Goal: Information Seeking & Learning: Learn about a topic

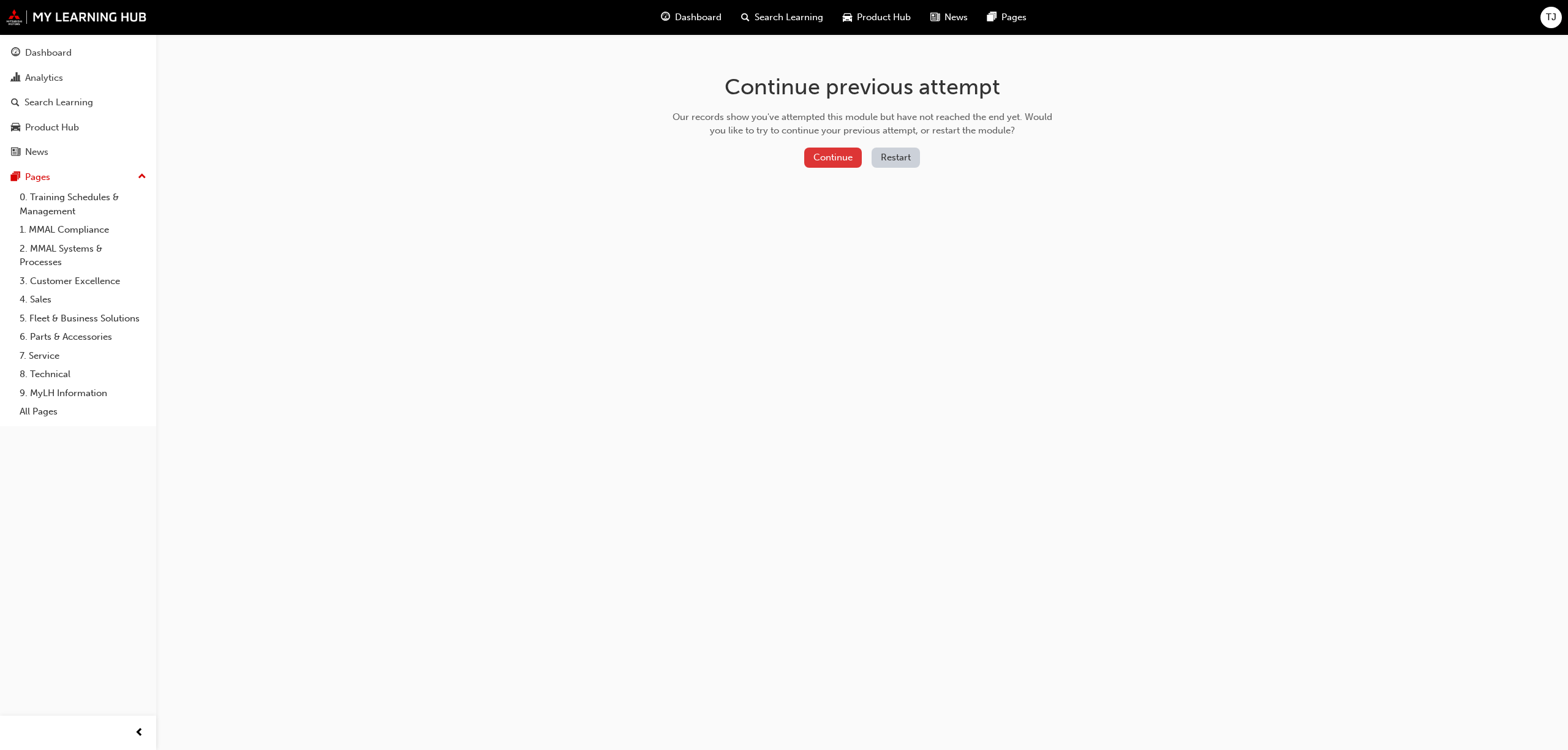
click at [811, 158] on button "Continue" at bounding box center [833, 158] width 58 height 20
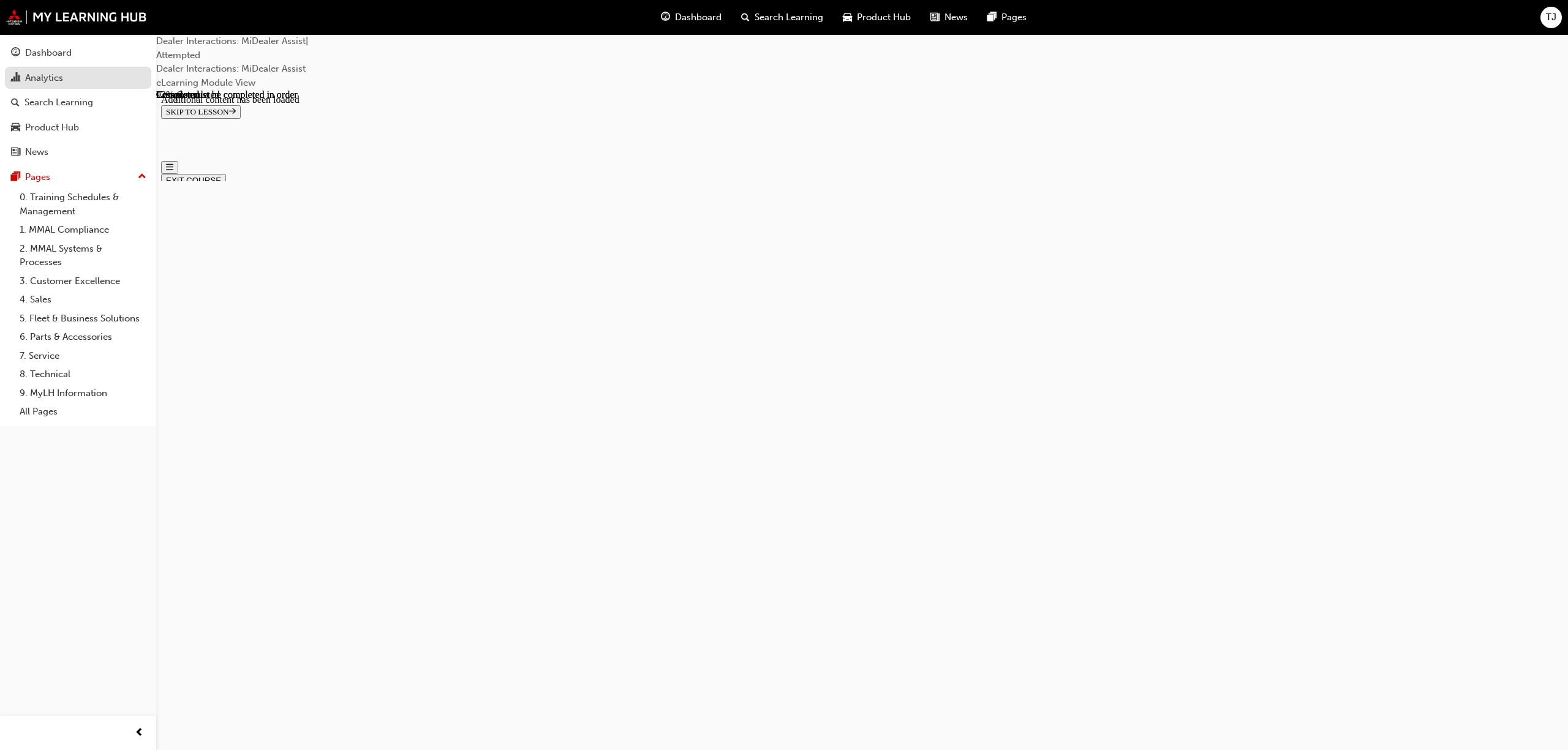
click at [25, 80] on div "Analytics" at bounding box center [44, 78] width 38 height 14
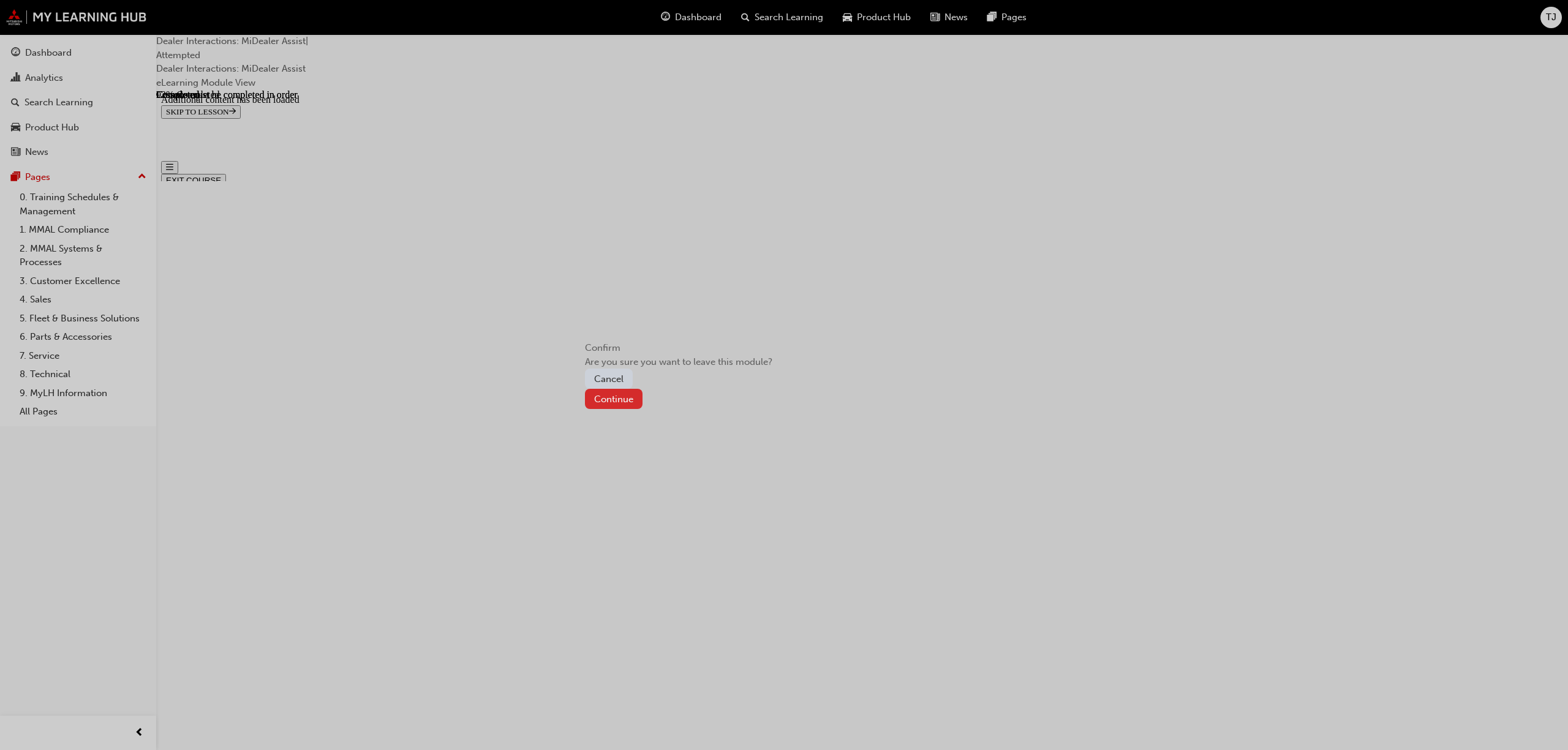
click at [642, 409] on button "Continue" at bounding box center [613, 399] width 58 height 20
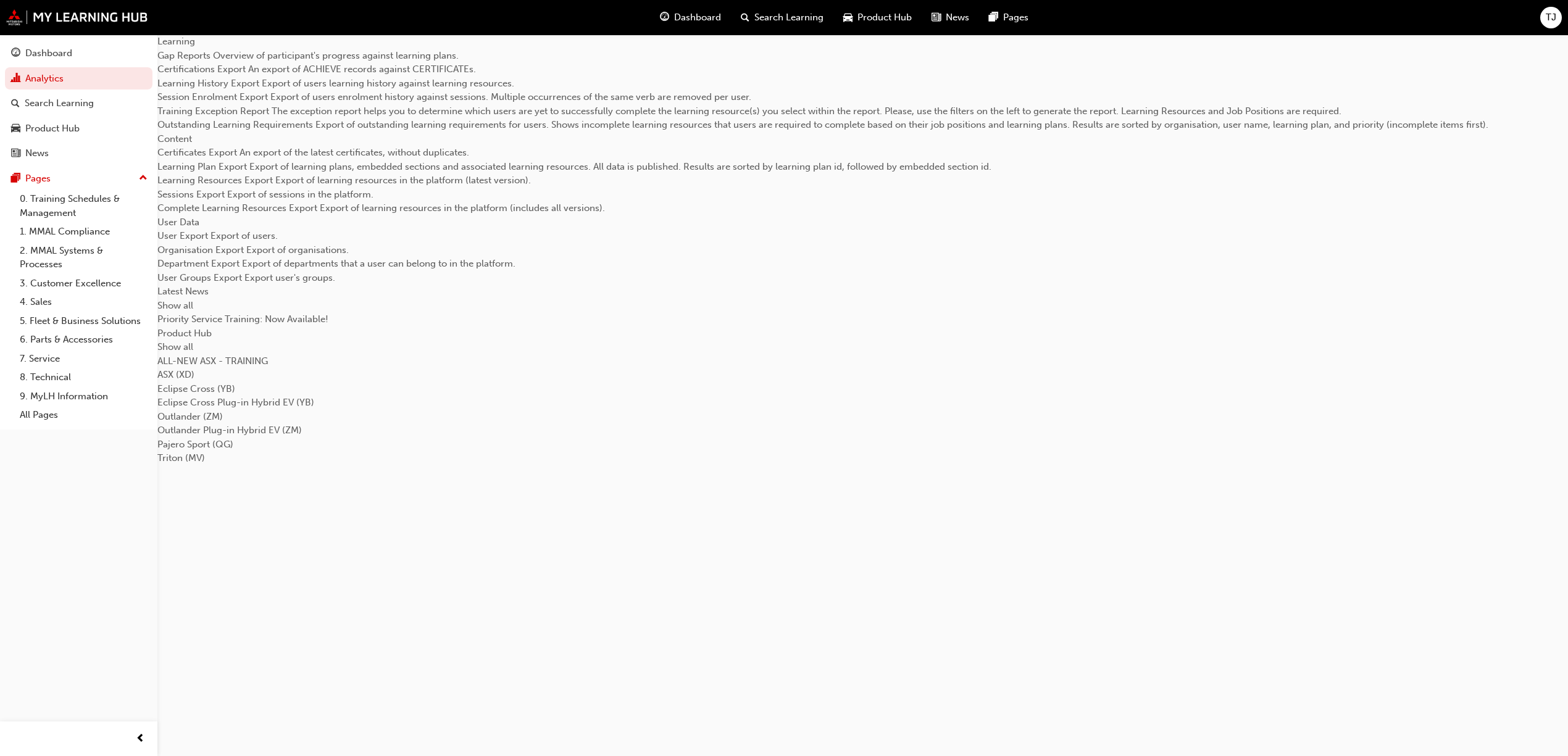
click at [210, 61] on span "Gap Reports" at bounding box center [185, 55] width 55 height 11
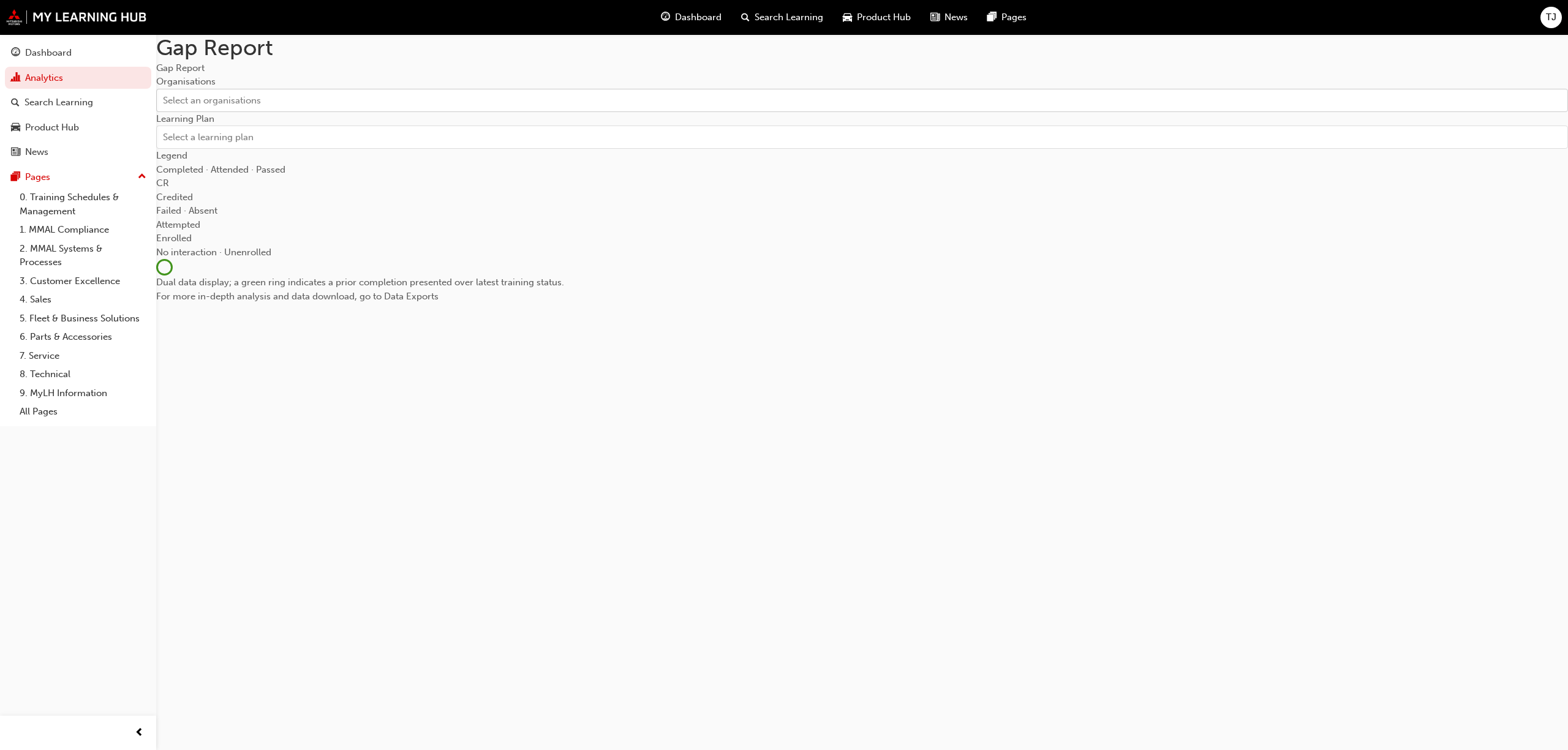
click at [296, 111] on div "Select an organisations" at bounding box center [862, 100] width 1410 height 21
click at [164, 105] on input "Organisations Select an organisations" at bounding box center [164, 100] width 1 height 11
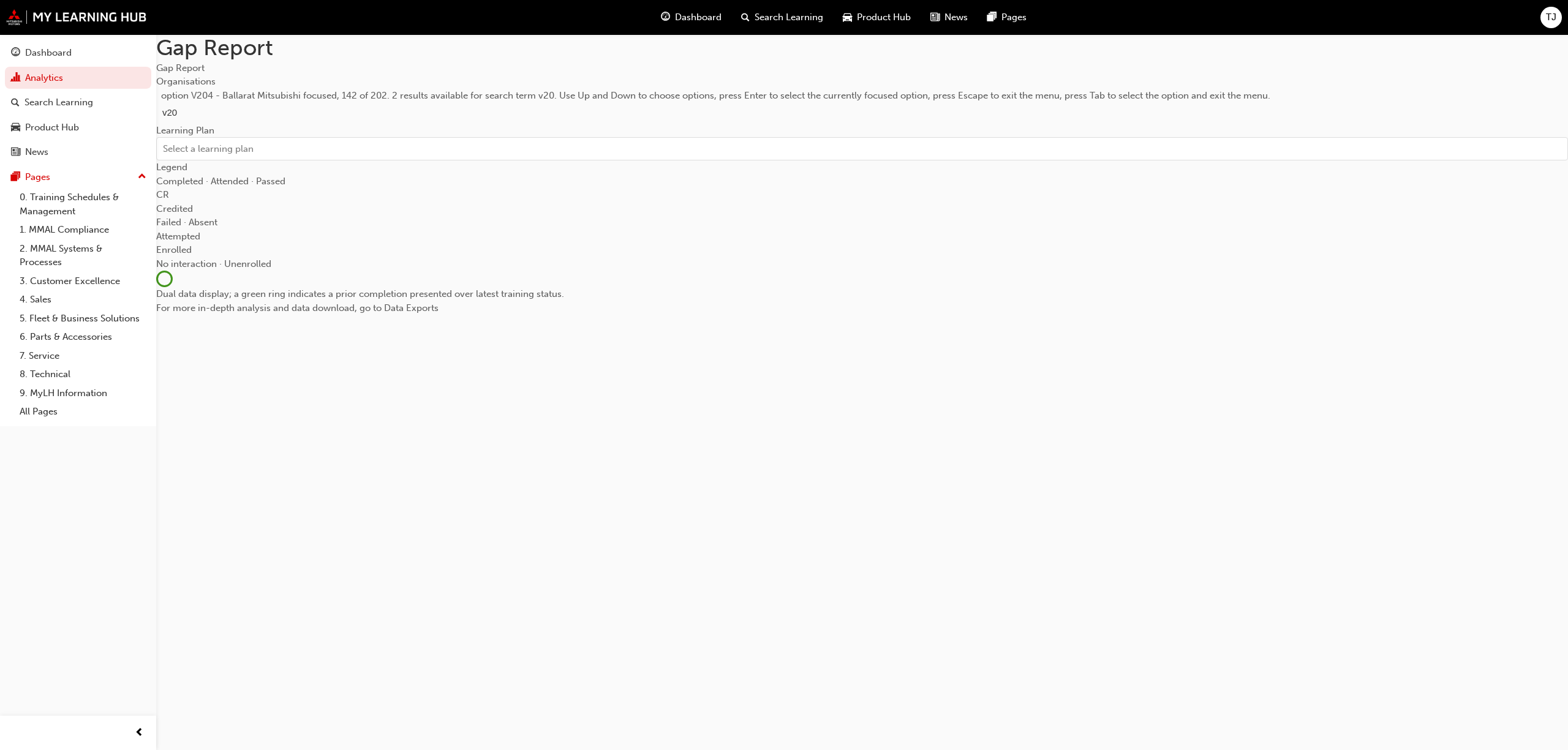
type input "v205"
drag, startPoint x: 243, startPoint y: 178, endPoint x: 234, endPoint y: 160, distance: 20.1
click at [109, 749] on span "V205 - Lilydale Mitsubishi" at bounding box center [54, 757] width 109 height 11
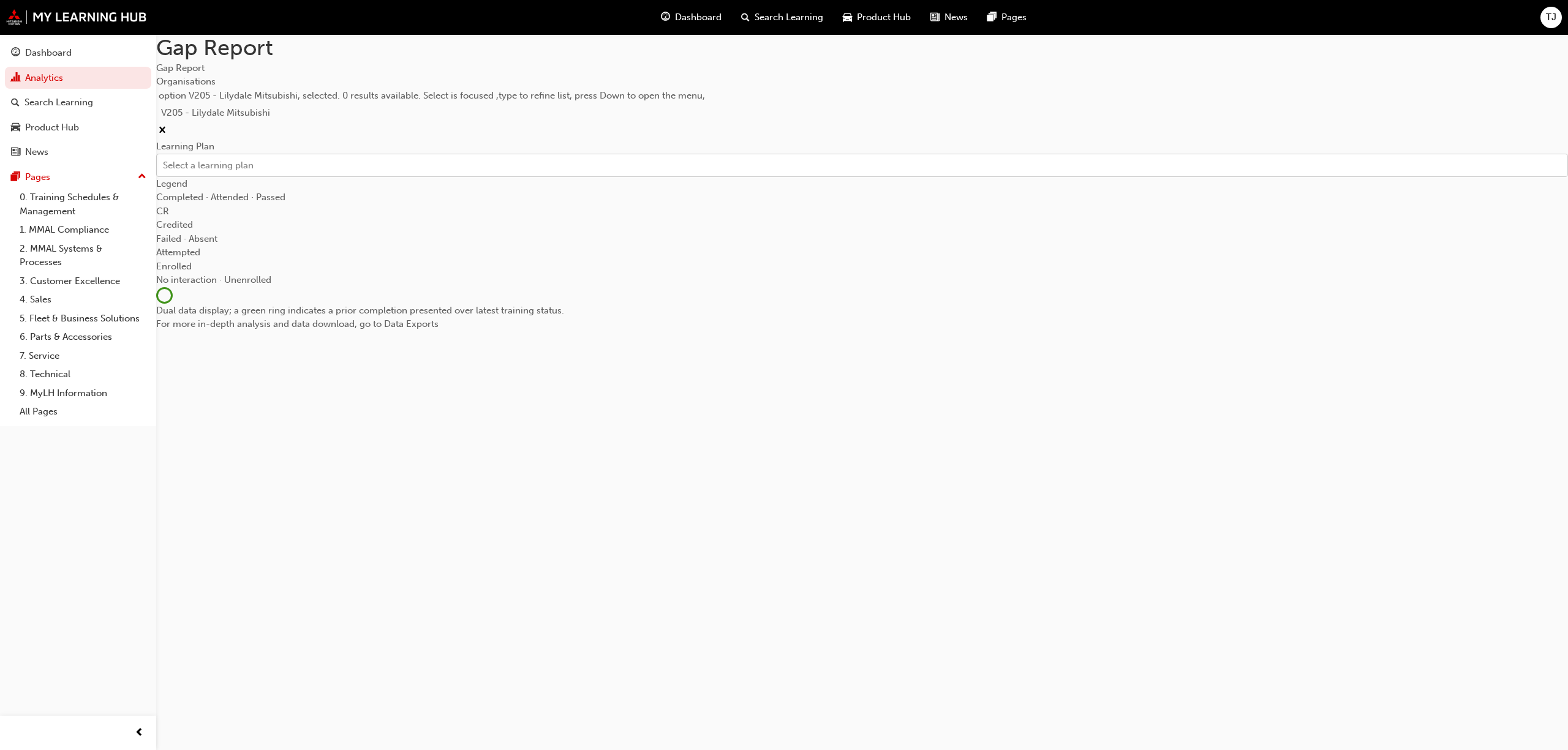
click at [211, 172] on div "Select a learning plan" at bounding box center [208, 165] width 91 height 14
click at [164, 170] on input "Learning Plan Select a learning plan" at bounding box center [164, 165] width 1 height 11
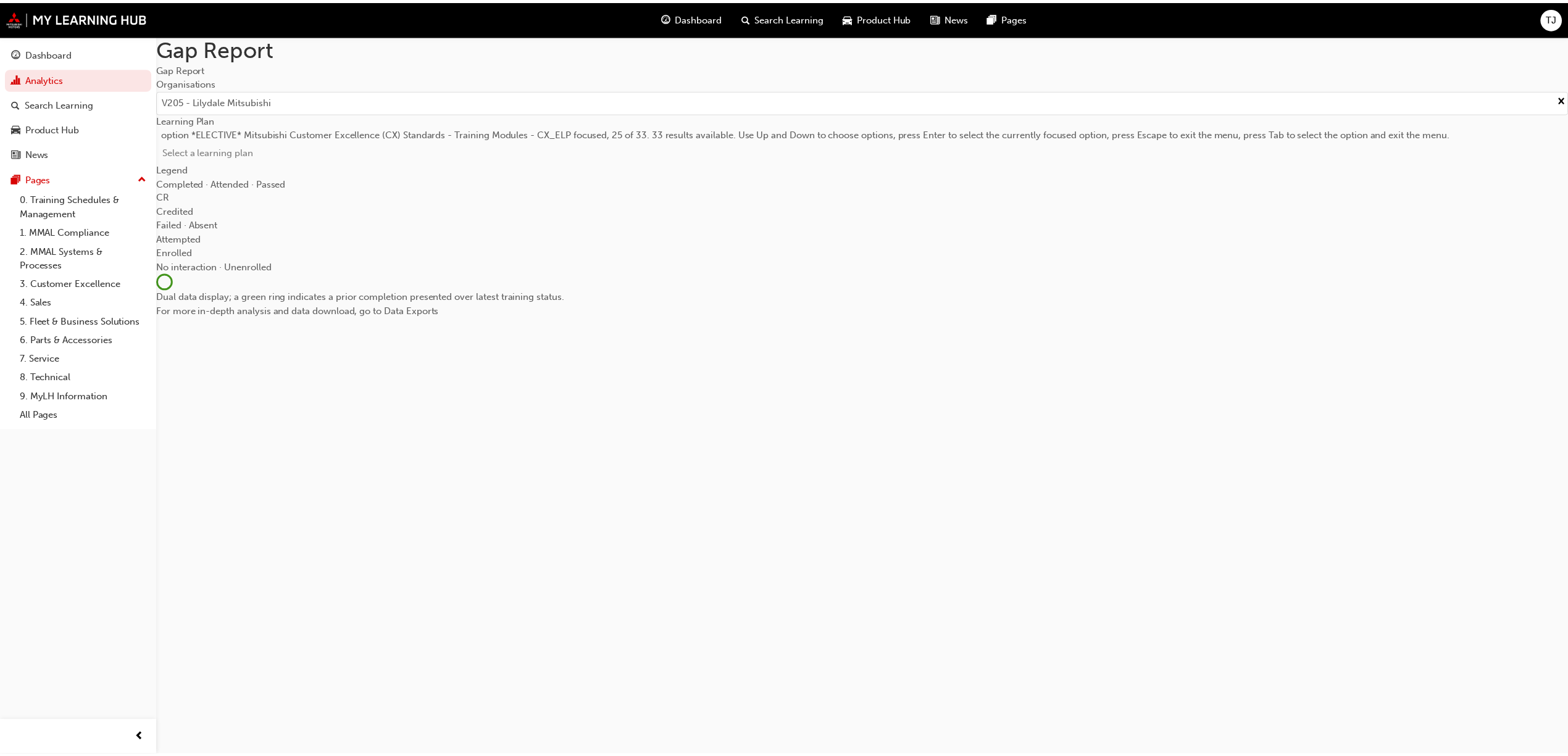
scroll to position [576, 0]
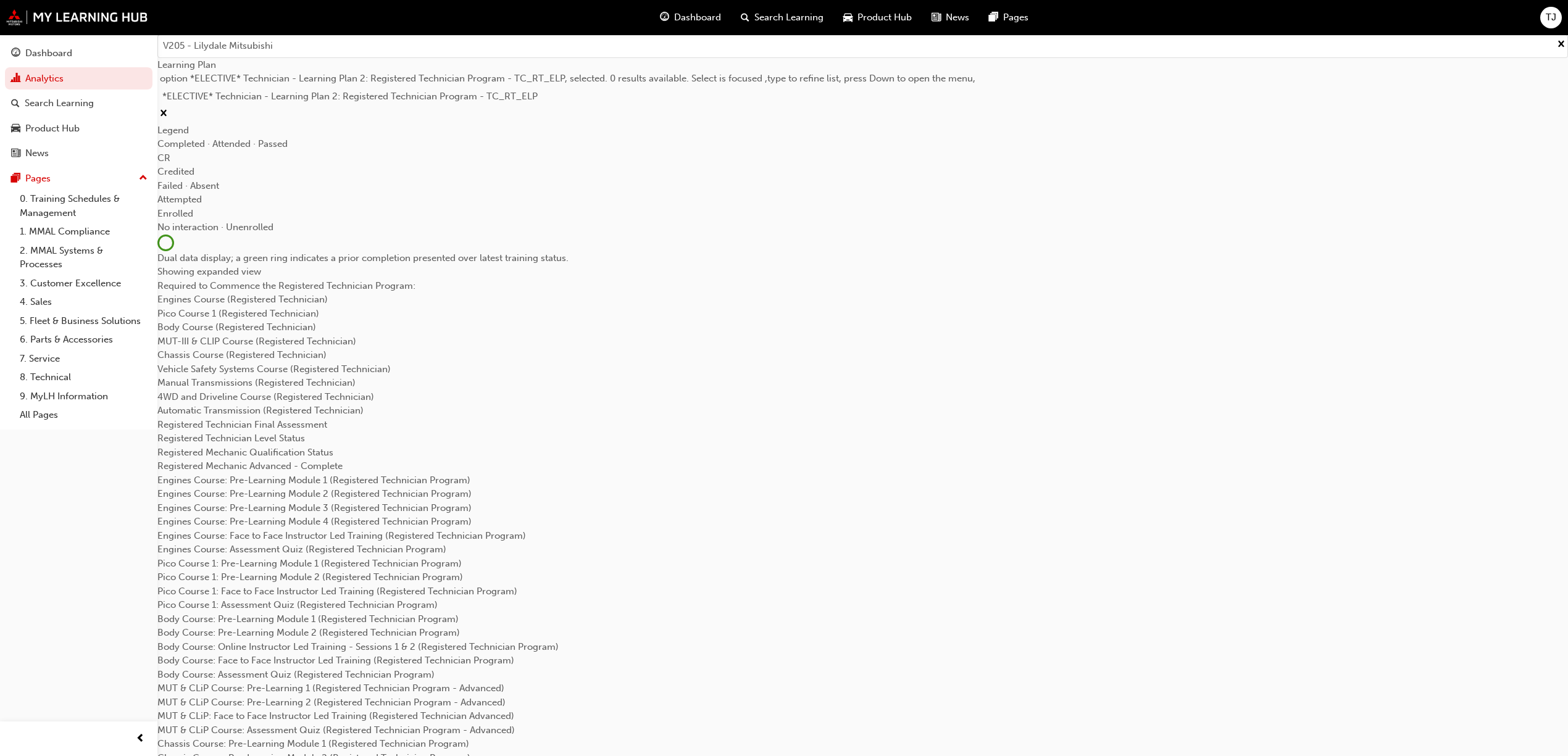
scroll to position [82, 0]
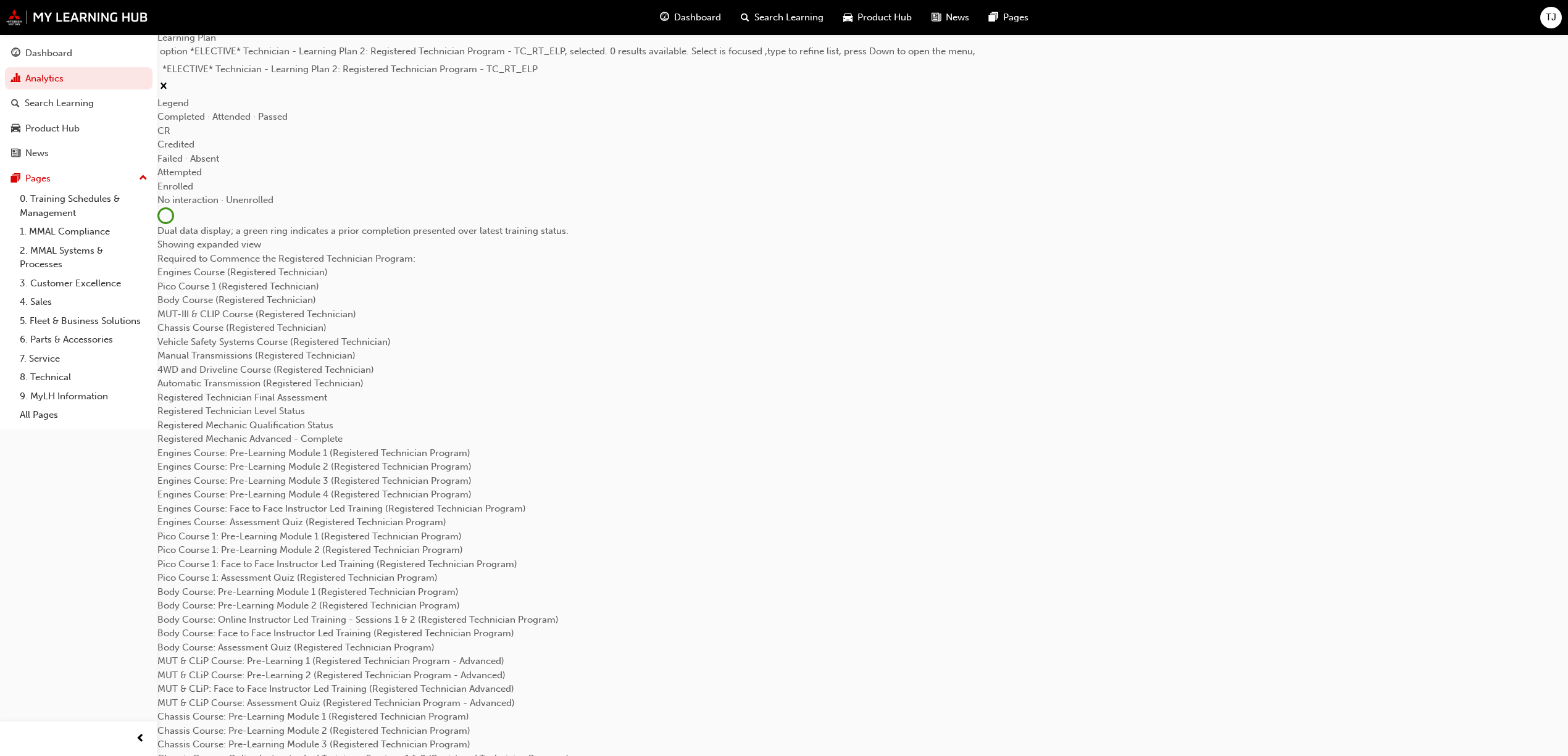
click at [314, 252] on div at bounding box center [863, 252] width 1411 height 0
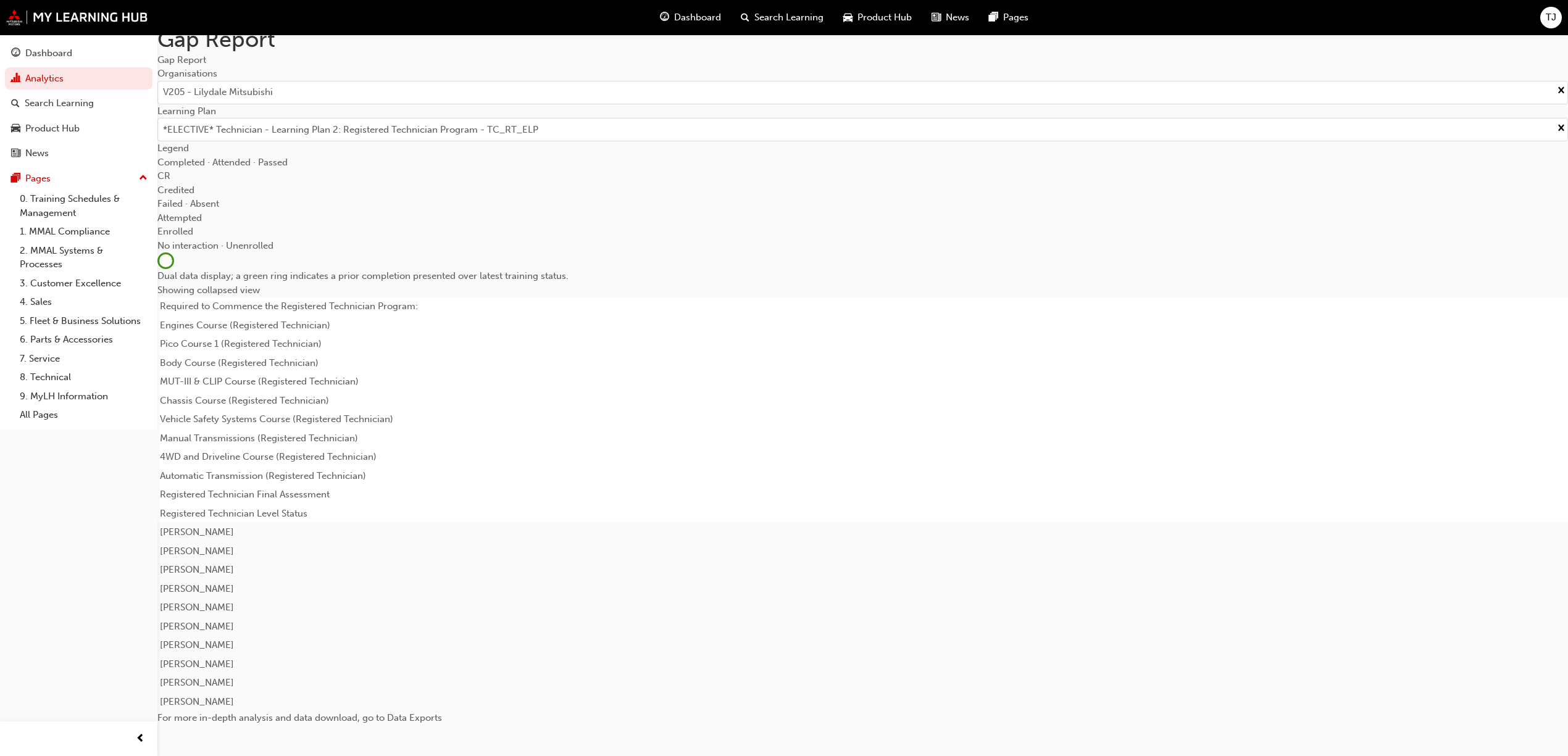
scroll to position [55, 0]
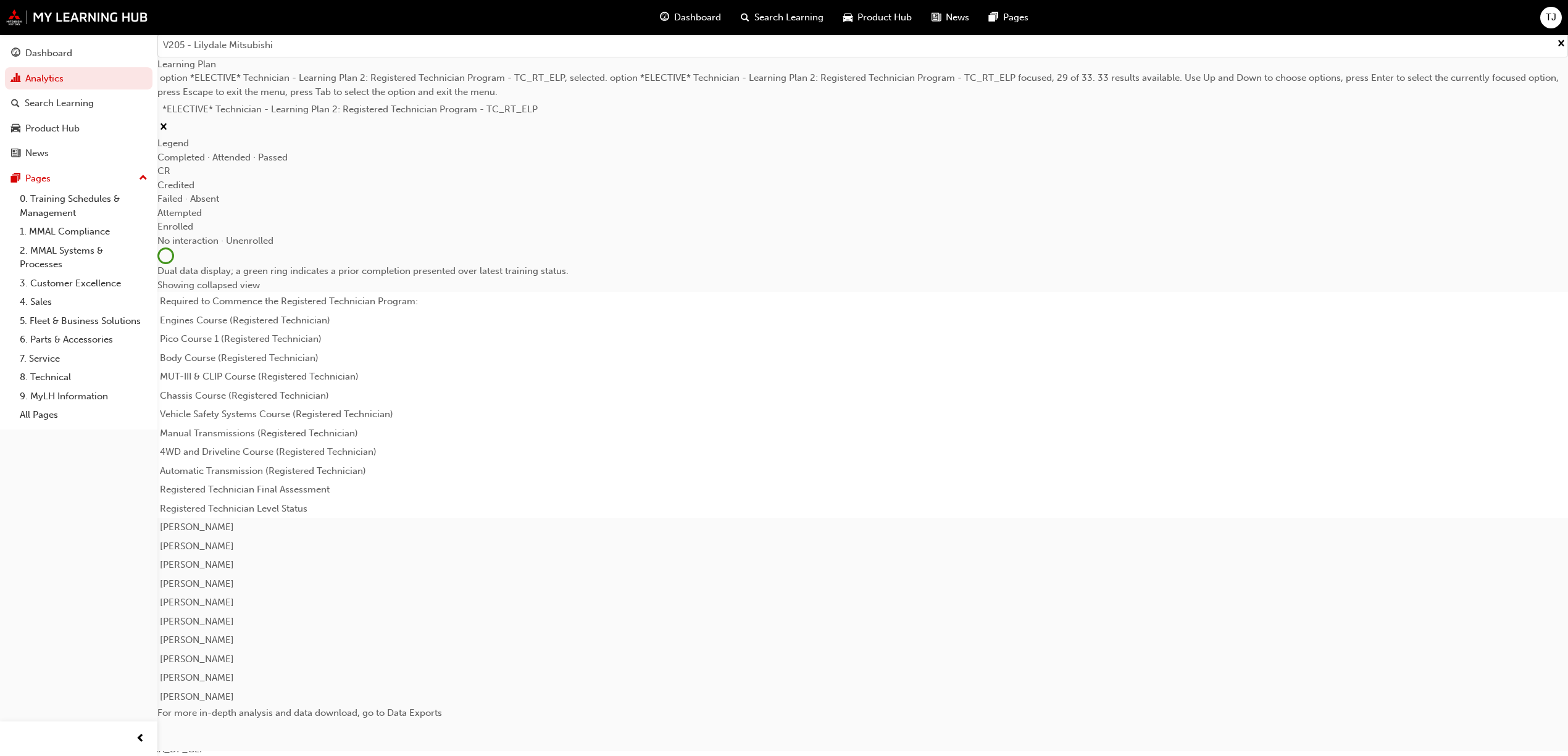
click at [618, 120] on div "*ELECTIVE* Technician - Learning Plan 2: Registered Technician Program - TC_RT_…" at bounding box center [863, 109] width 1411 height 22
click at [540, 114] on input "Learning Plan option *ELECTIVE* Technician - Learning Plan 2: Registered Techni…" at bounding box center [540, 109] width 1 height 11
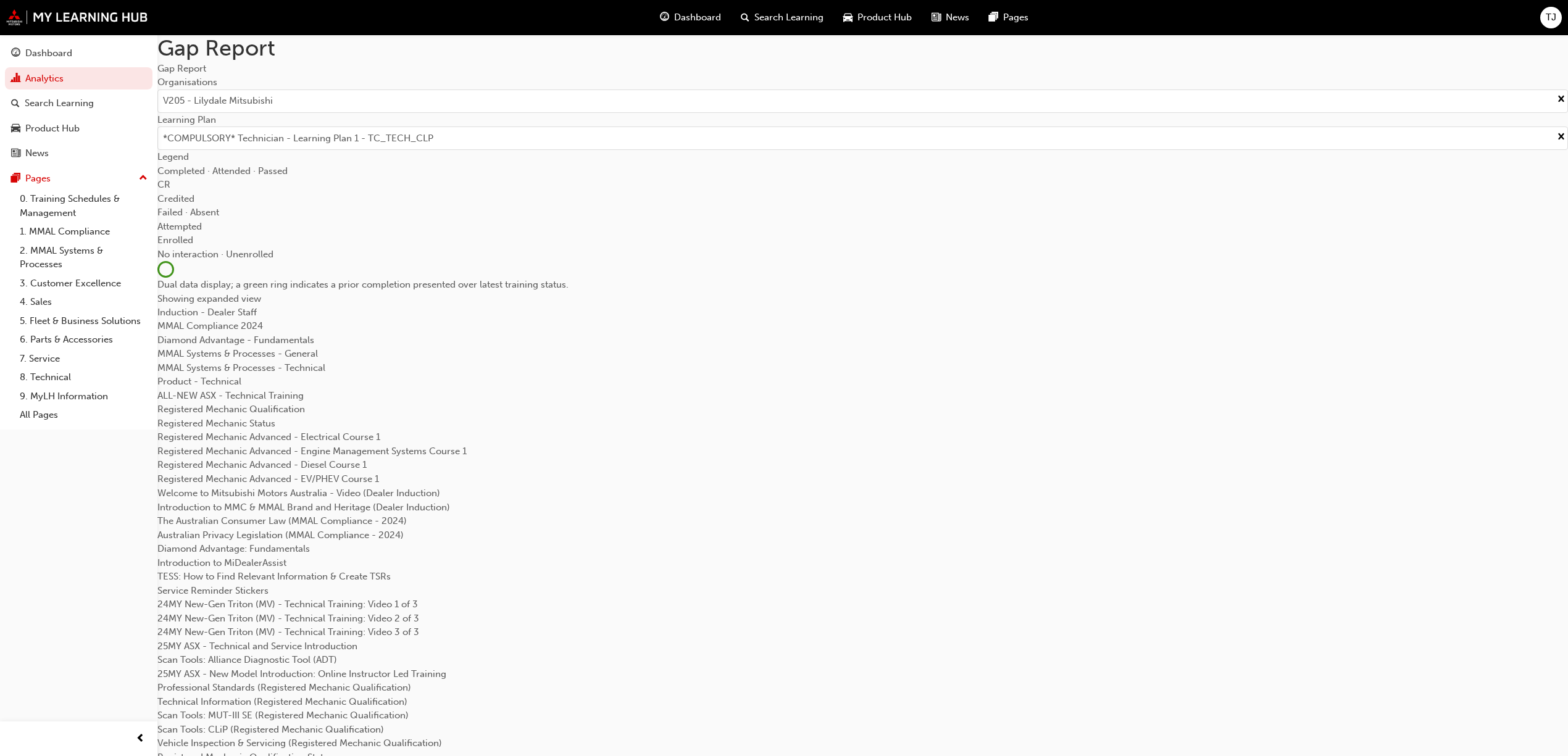
drag, startPoint x: 309, startPoint y: 299, endPoint x: 387, endPoint y: 301, distance: 78.0
click at [310, 305] on div at bounding box center [863, 305] width 1411 height 0
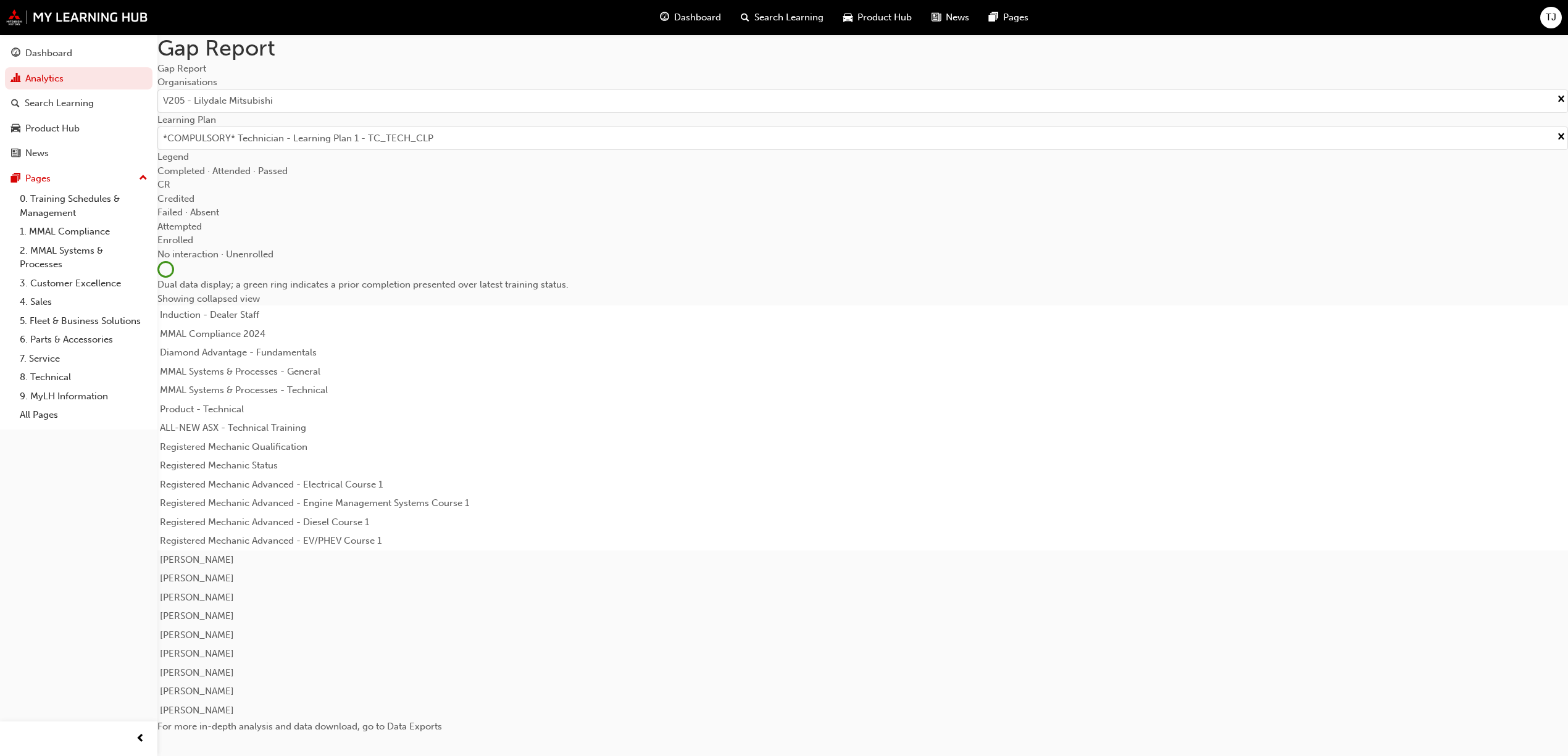
click at [304, 305] on div at bounding box center [863, 305] width 1411 height 0
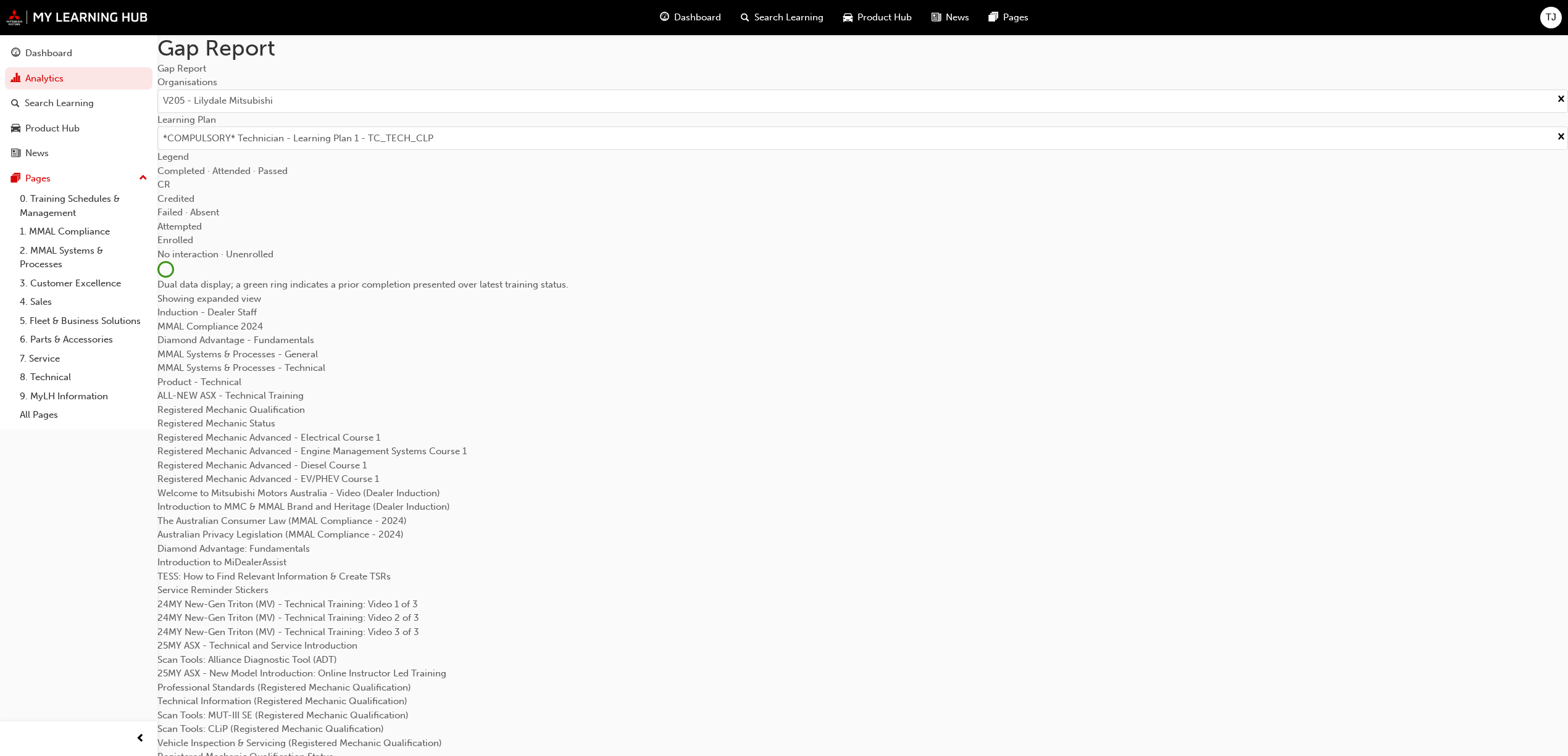
click at [317, 305] on div at bounding box center [863, 305] width 1411 height 0
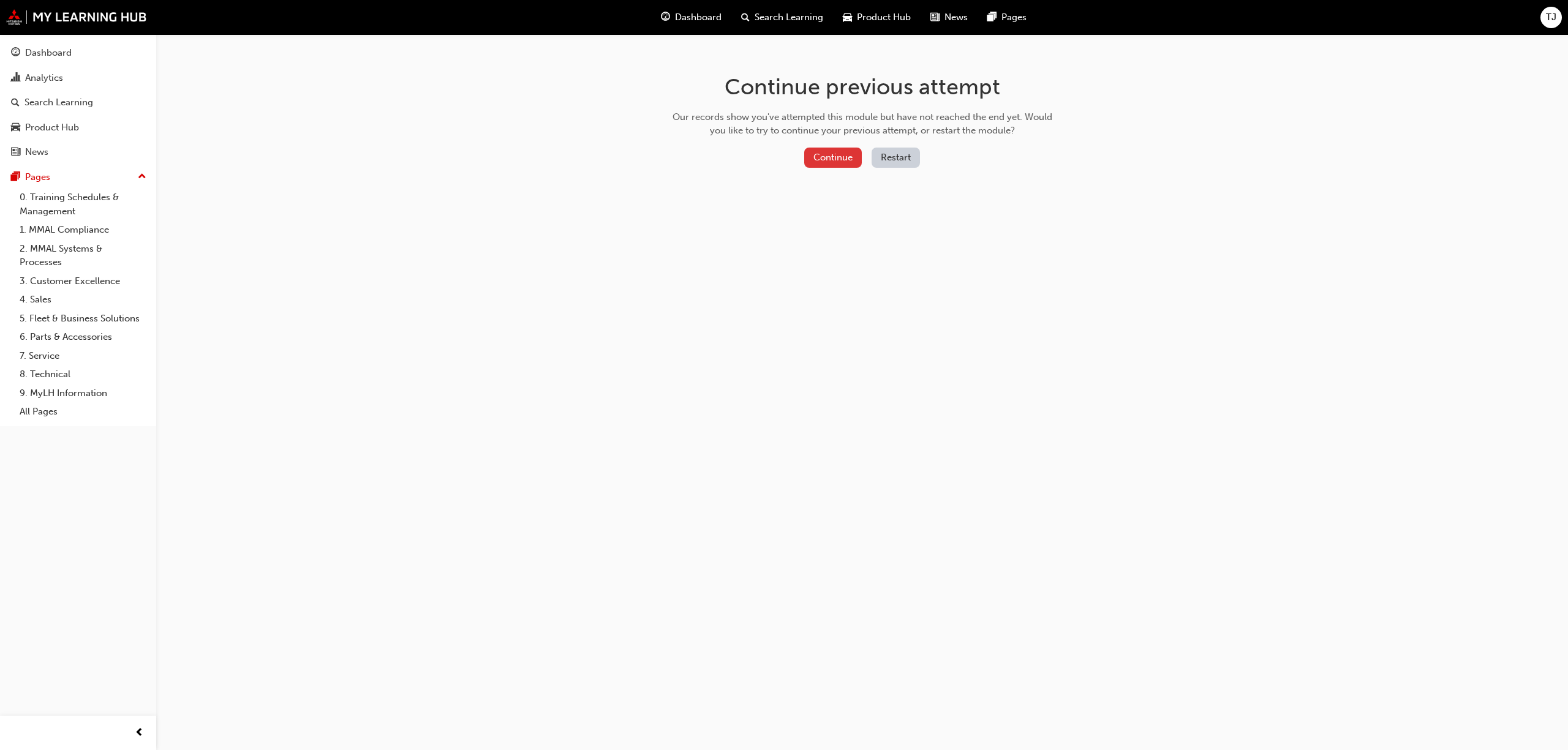
click at [827, 158] on button "Continue" at bounding box center [833, 158] width 58 height 20
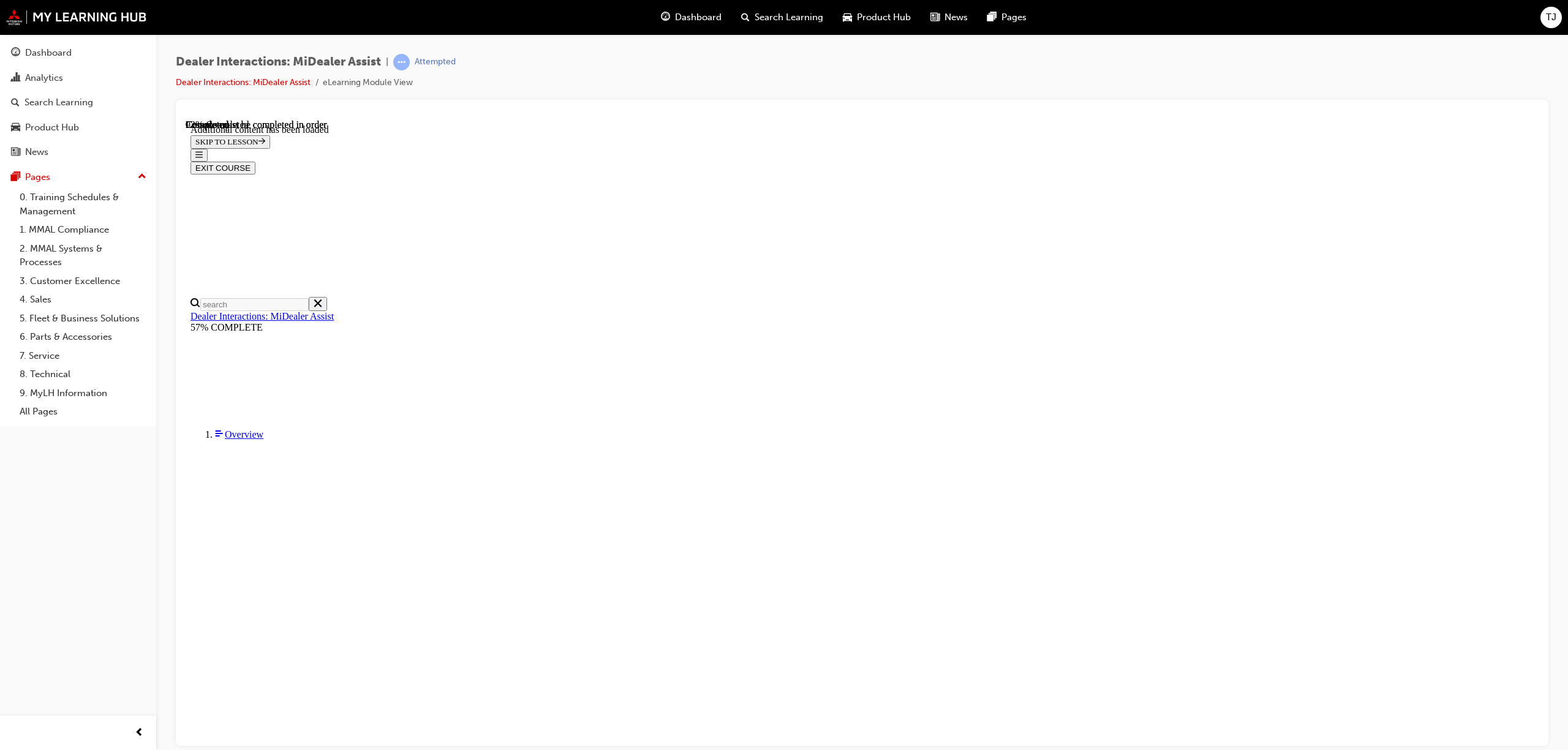
scroll to position [1757, 0]
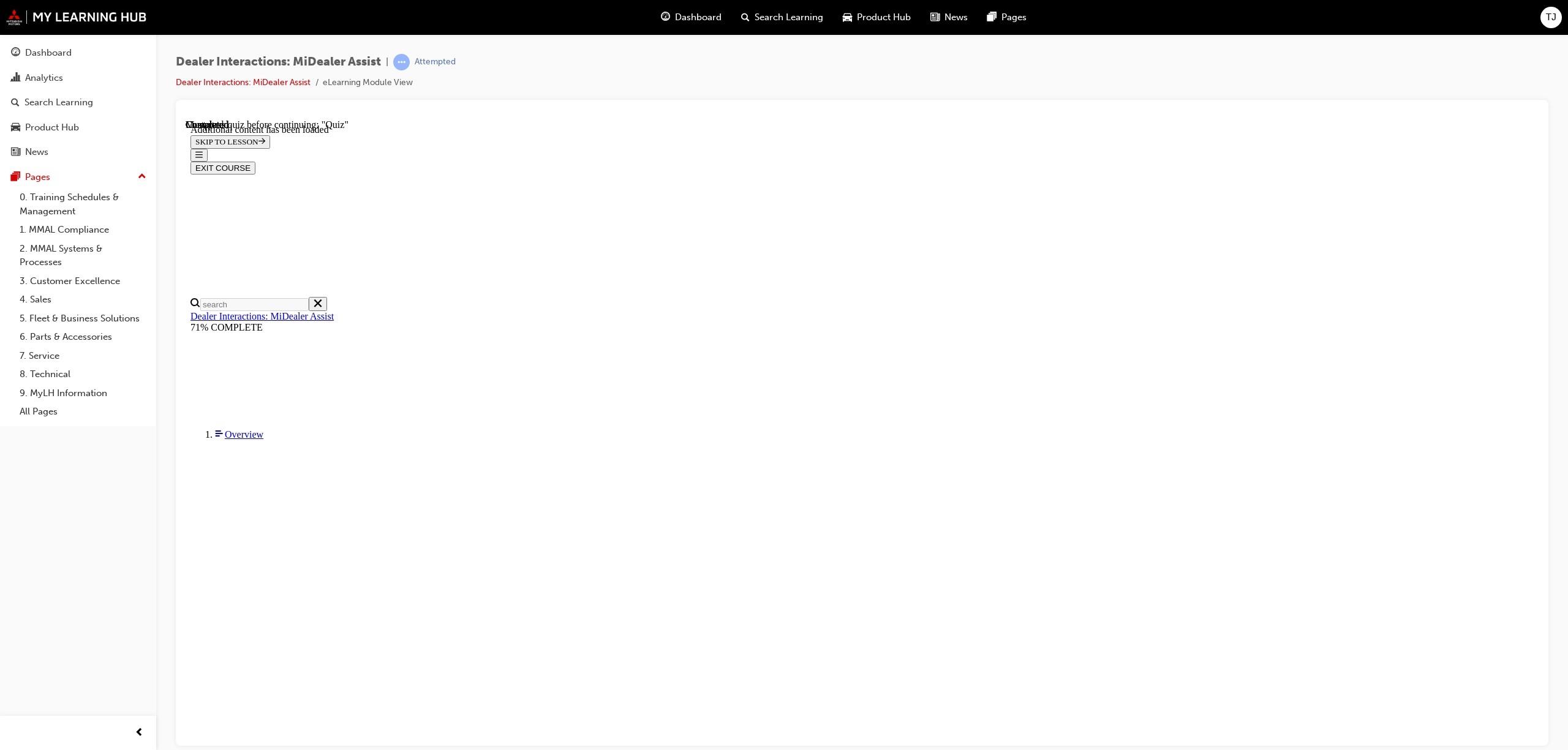
radio input "true"
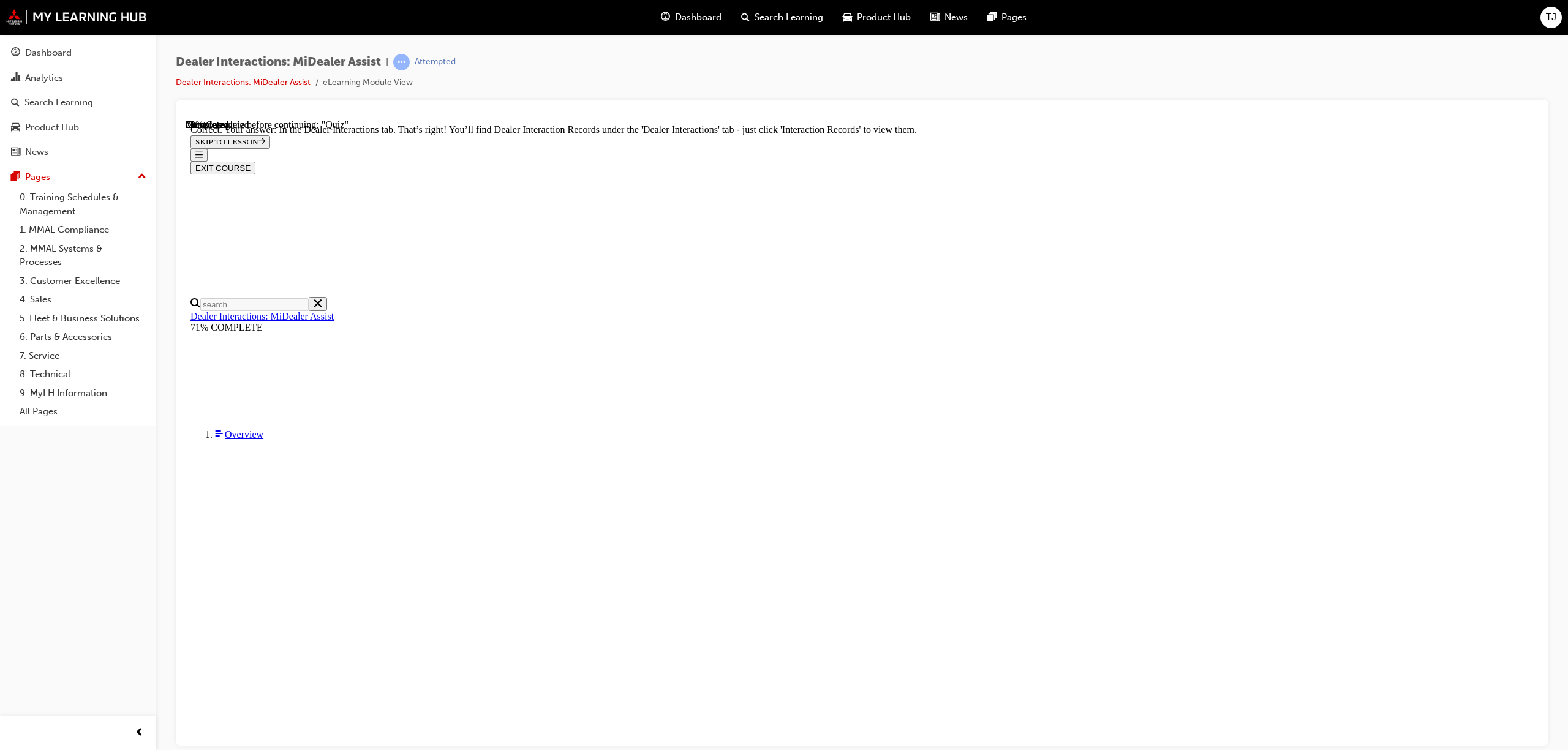
scroll to position [123, 0]
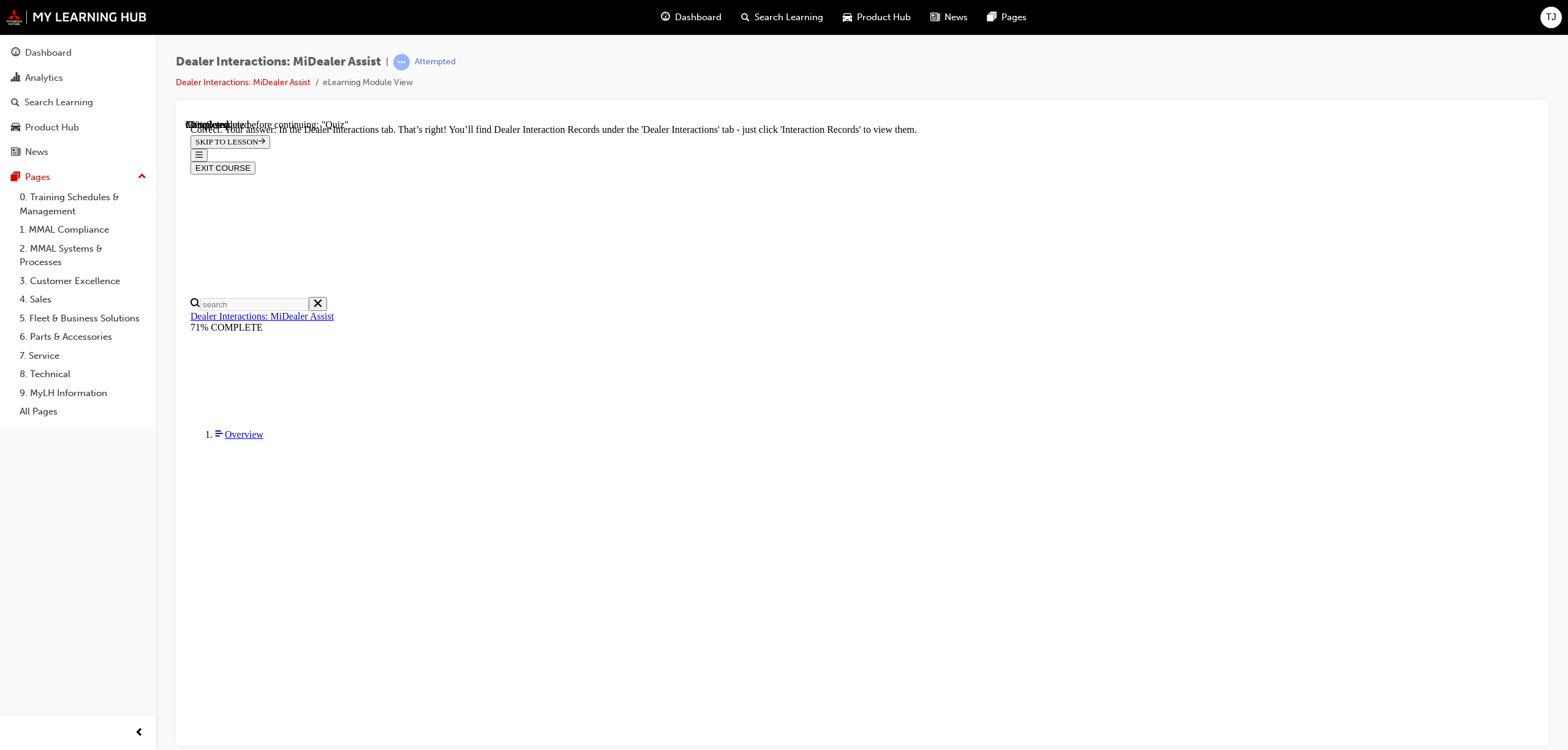
radio input "true"
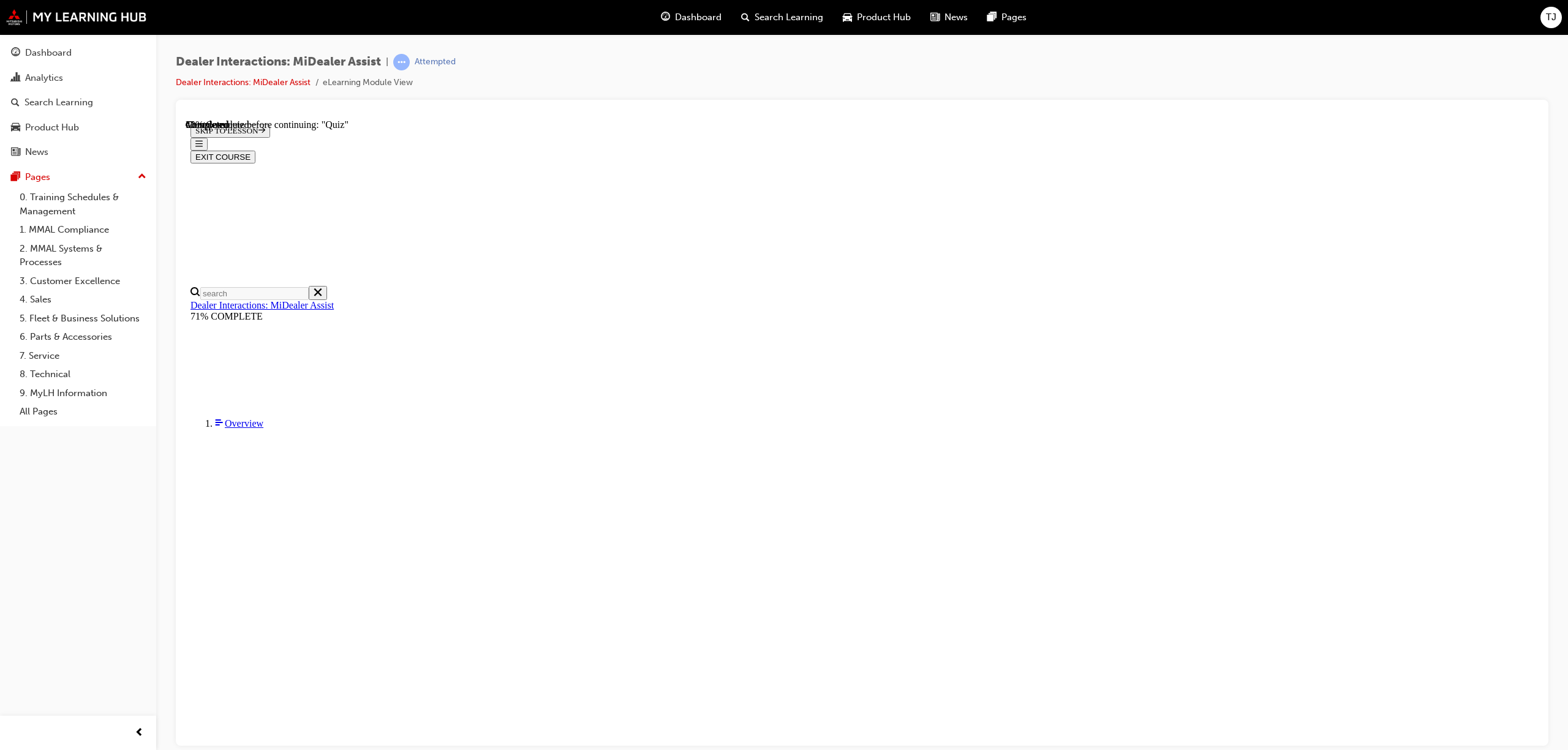
radio input "true"
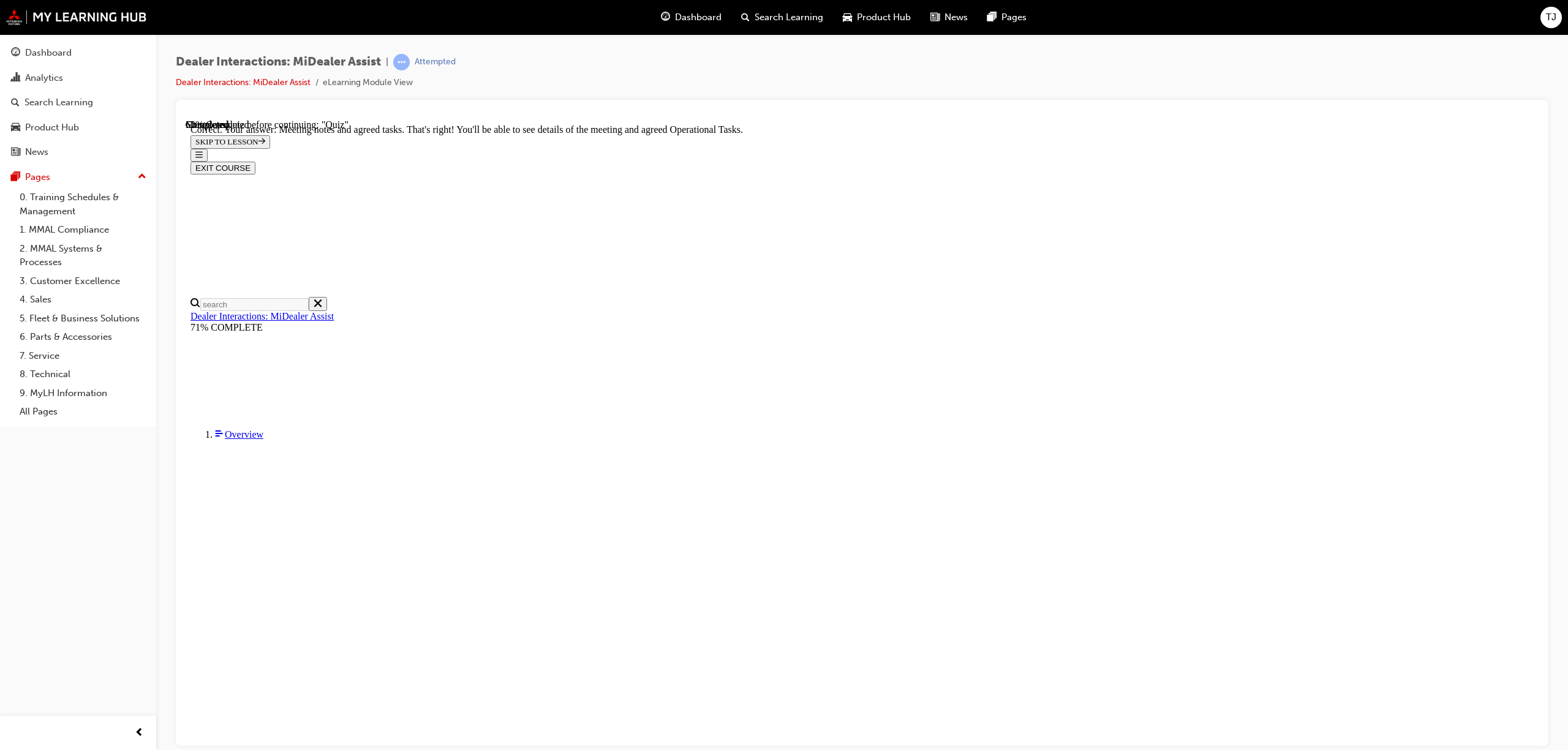
scroll to position [123, 0]
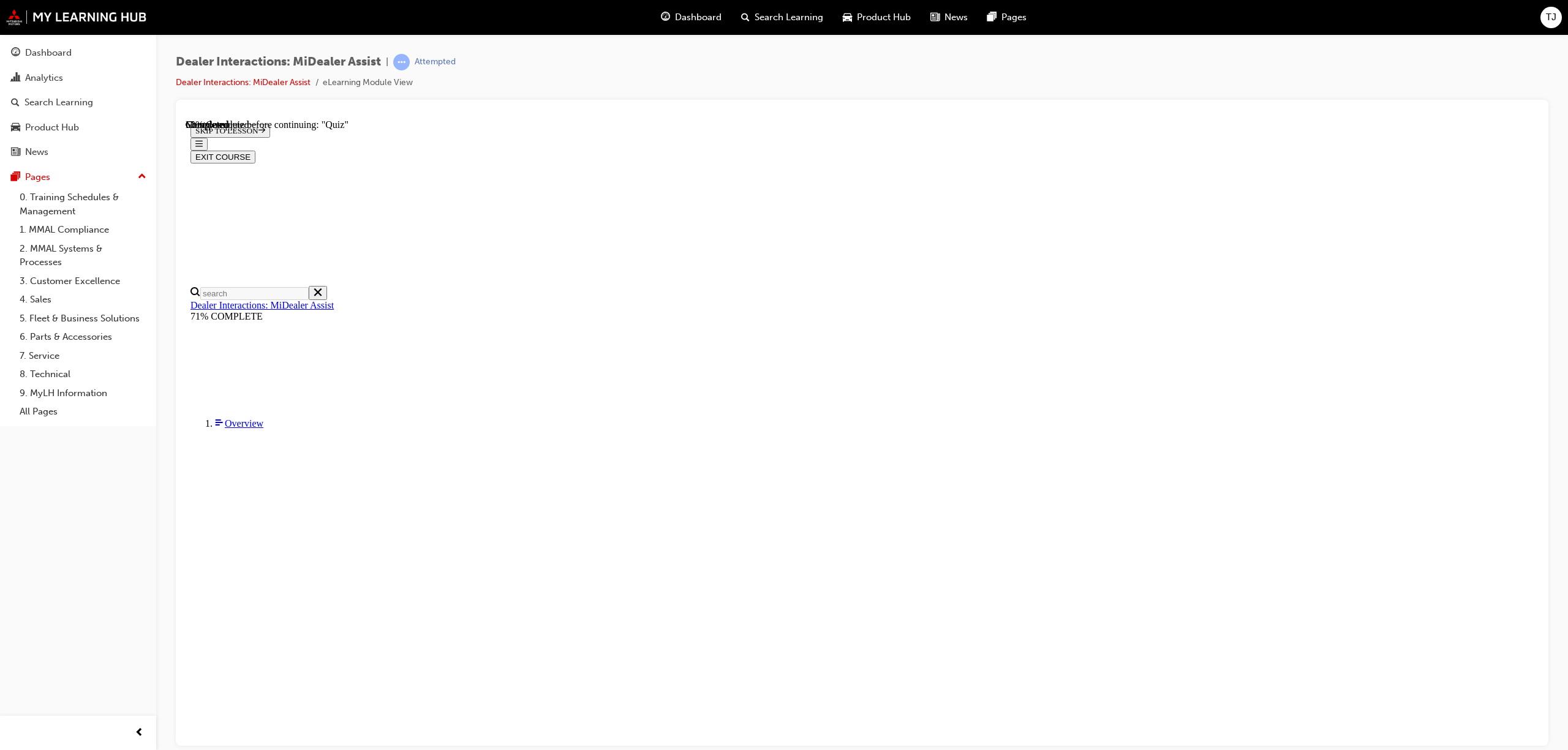
scroll to position [42, 0]
radio input "true"
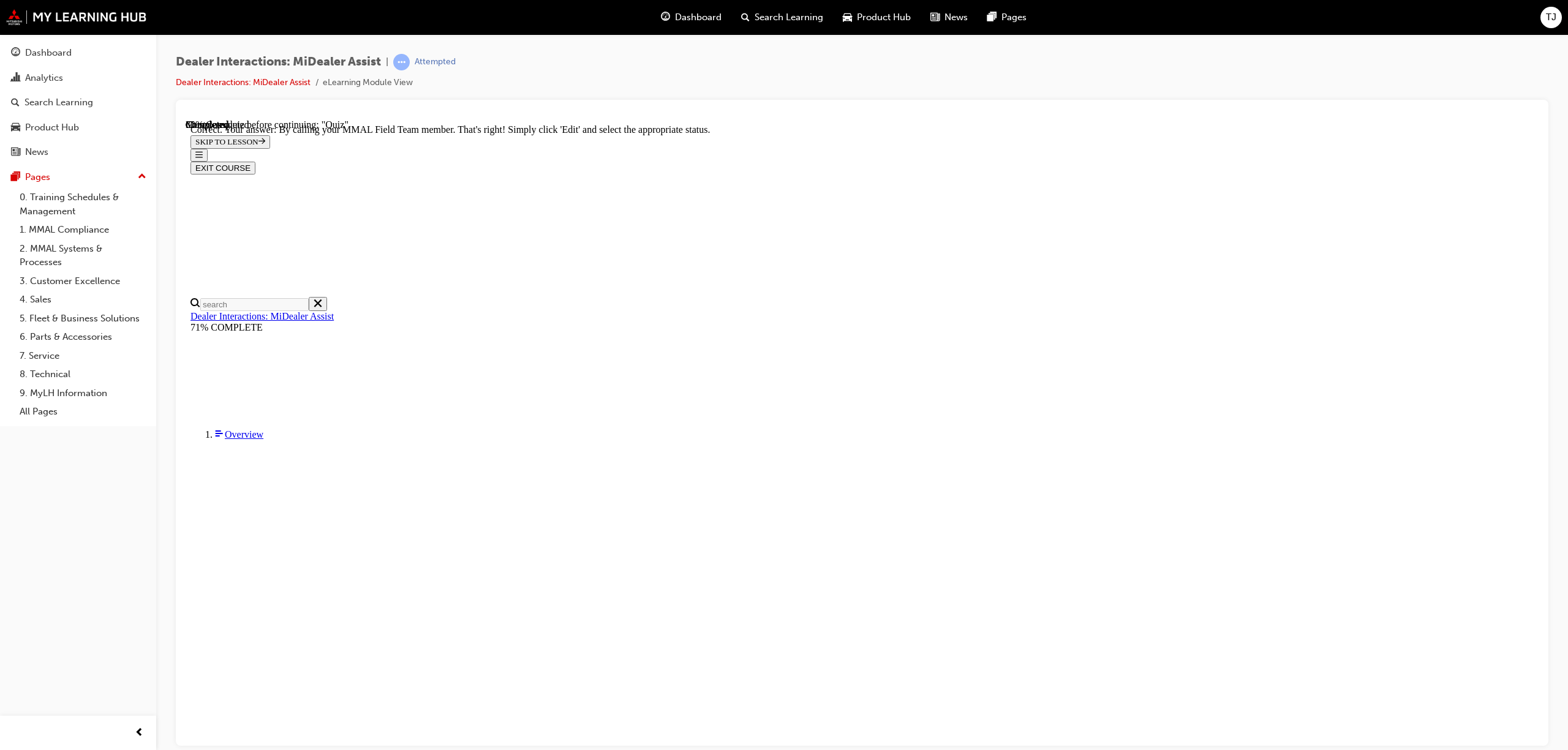
scroll to position [125, 0]
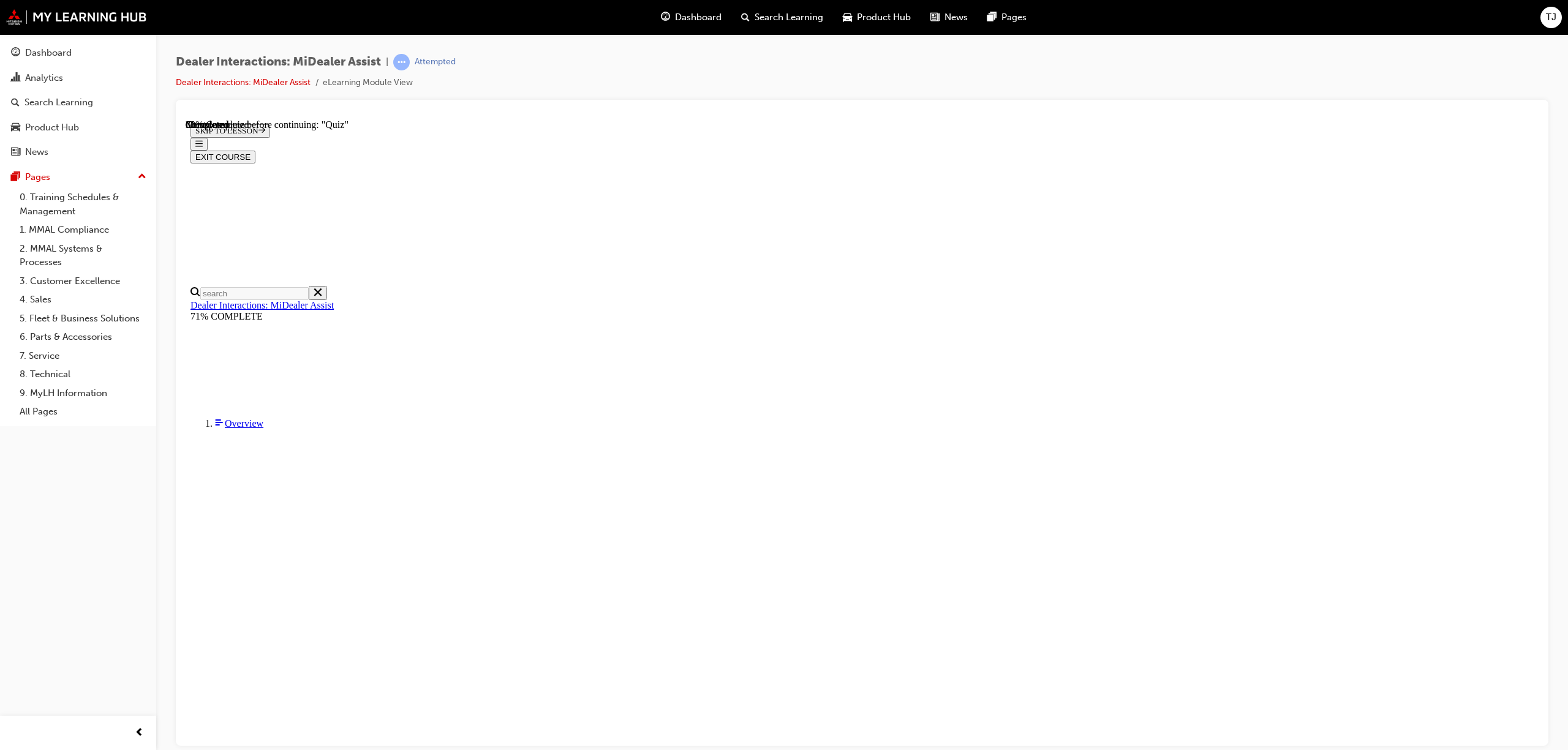
radio input "true"
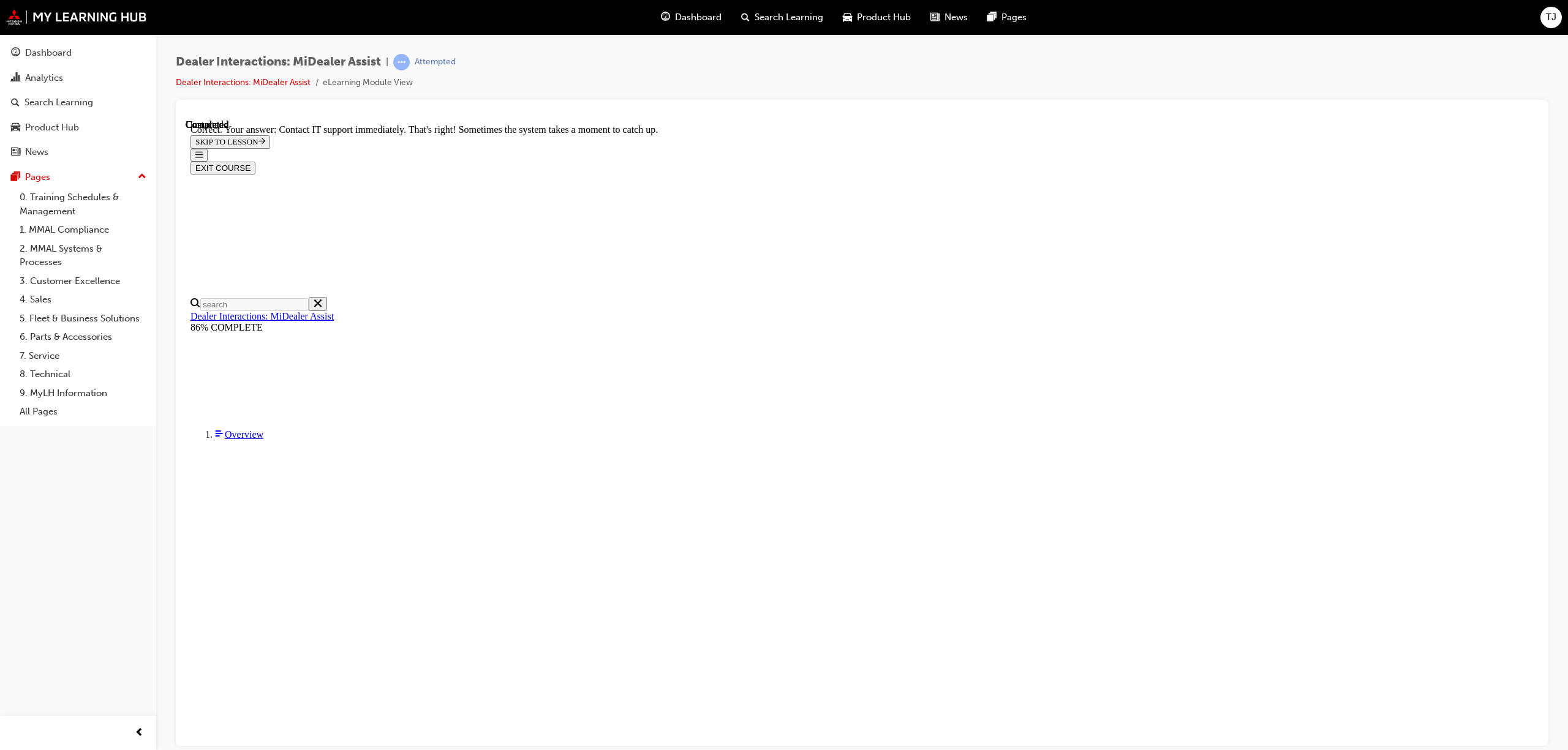
scroll to position [132, 0]
drag, startPoint x: 949, startPoint y: 666, endPoint x: 969, endPoint y: 646, distance: 28.3
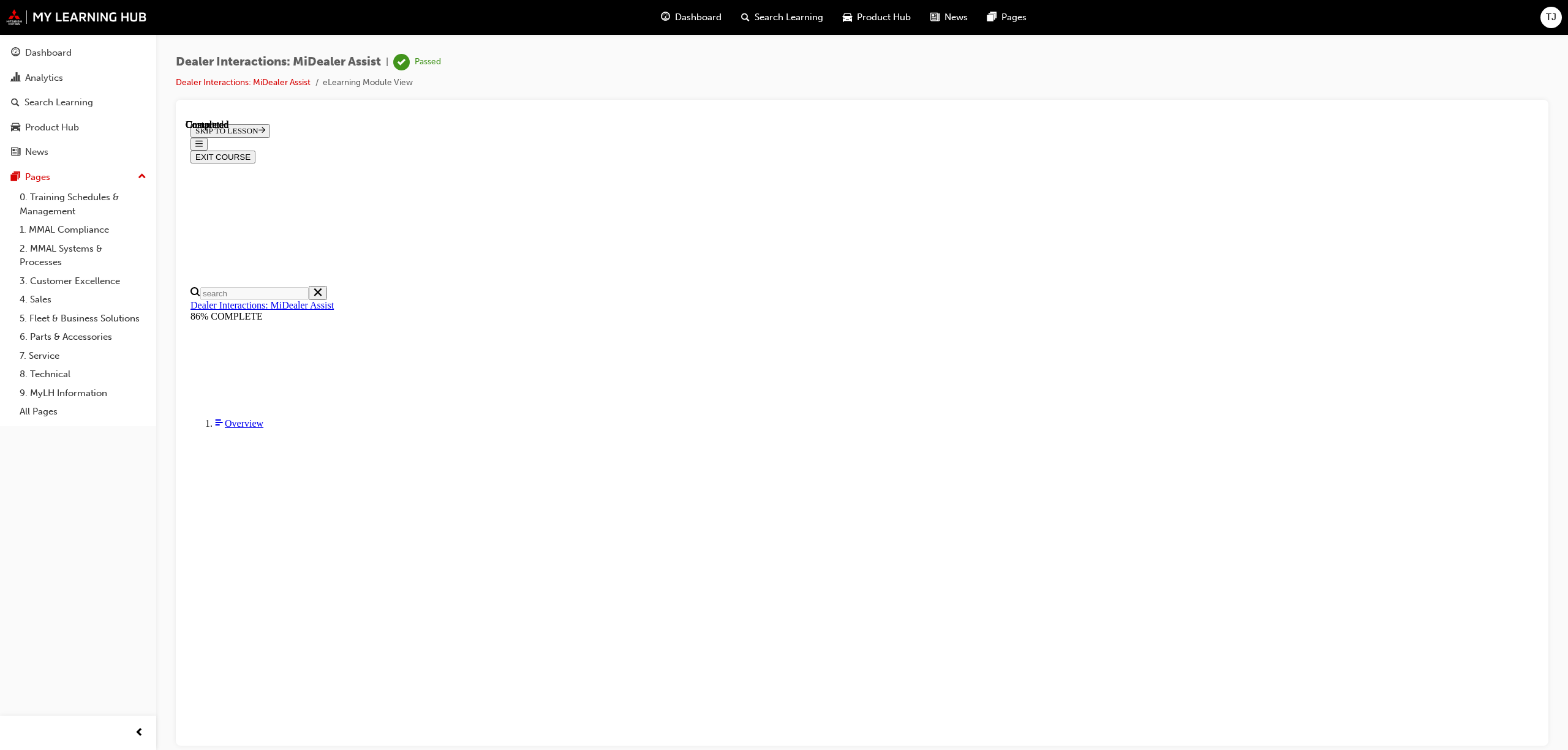
click at [255, 150] on button "EXIT COURSE" at bounding box center [223, 156] width 65 height 13
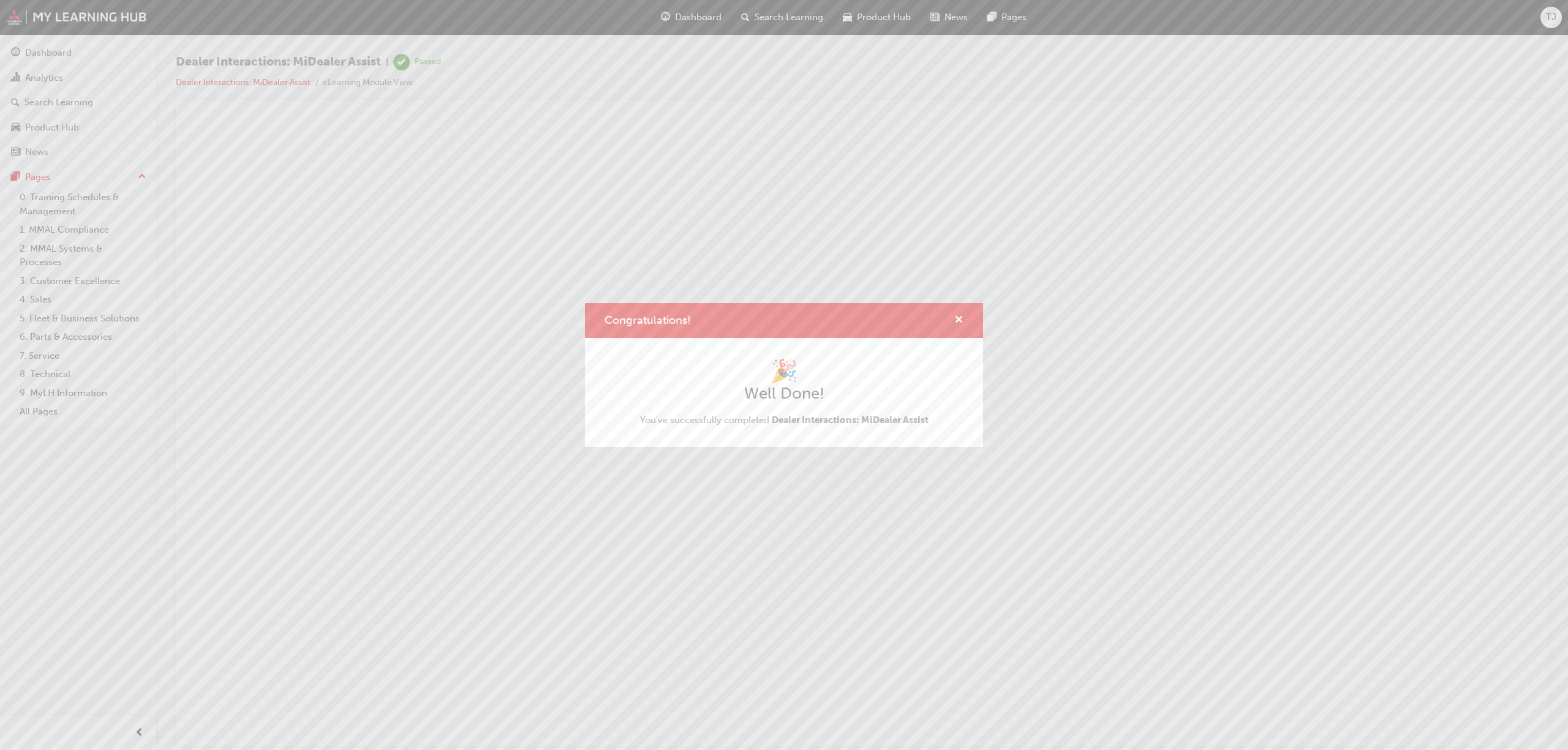
scroll to position [0, 0]
click at [960, 321] on span "cross-icon" at bounding box center [959, 320] width 9 height 11
